Goal: Transaction & Acquisition: Download file/media

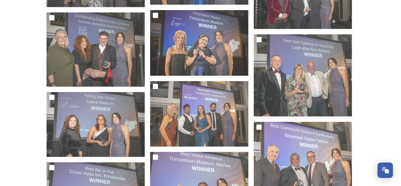
scroll to position [877, 0]
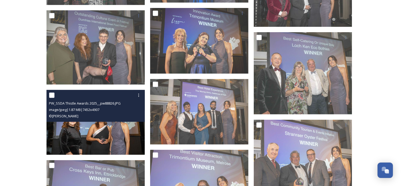
click at [99, 127] on img at bounding box center [95, 122] width 98 height 65
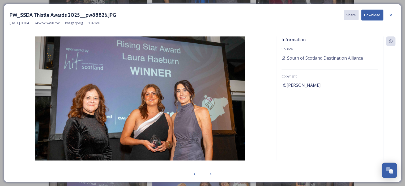
click at [373, 16] on button "Download" at bounding box center [372, 15] width 22 height 11
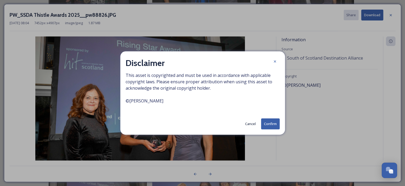
click at [272, 125] on button "Confirm" at bounding box center [270, 123] width 19 height 11
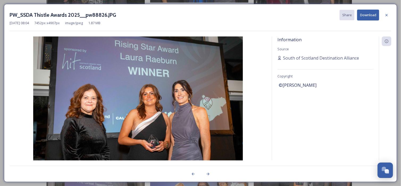
click at [222, 103] on img at bounding box center [138, 105] width 257 height 138
click at [386, 16] on icon at bounding box center [386, 15] width 4 height 4
